Goal: Transaction & Acquisition: Purchase product/service

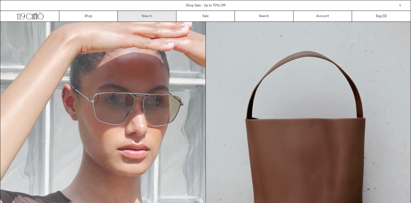
click at [150, 16] on link "New In" at bounding box center [147, 16] width 59 height 11
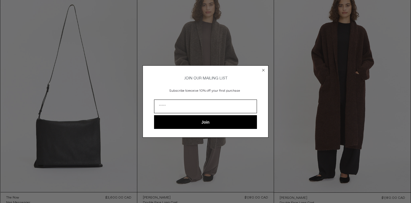
scroll to position [46, 0]
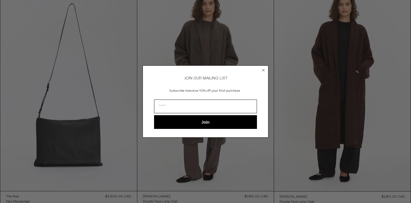
click at [262, 68] on circle "Close dialog" at bounding box center [263, 69] width 5 height 5
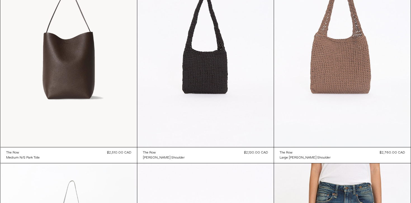
scroll to position [3631, 0]
click at [347, 54] on at bounding box center [342, 44] width 137 height 205
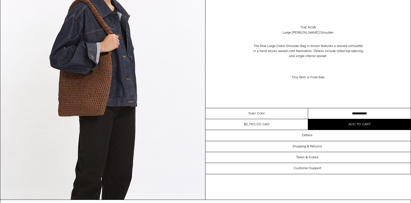
scroll to position [860, 0]
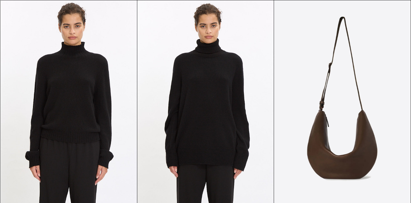
scroll to position [3407, 0]
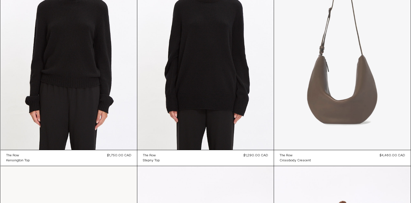
click at [338, 101] on at bounding box center [342, 47] width 137 height 205
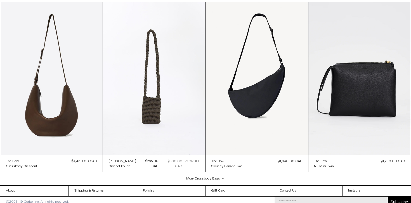
scroll to position [823, 0]
